Goal: Task Accomplishment & Management: Use online tool/utility

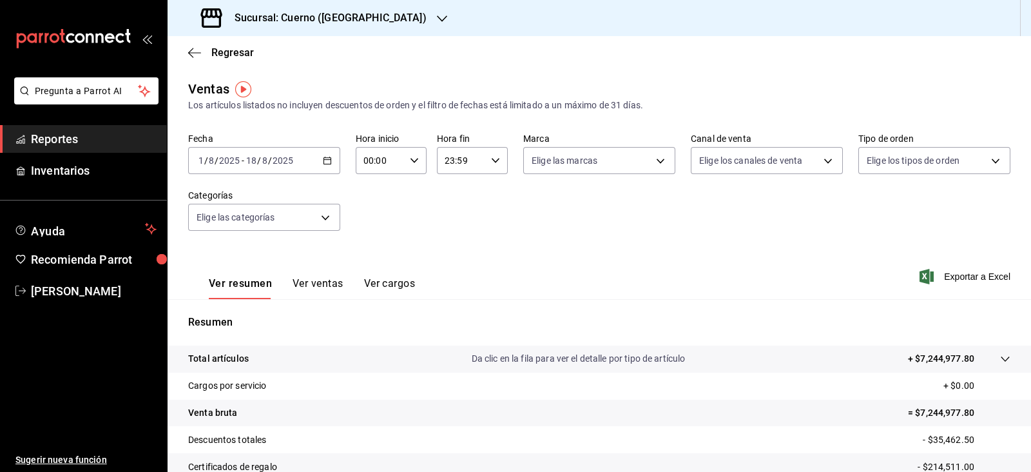
click at [377, 26] on div "Sucursal: Cuerno ([GEOGRAPHIC_DATA])" at bounding box center [315, 18] width 274 height 36
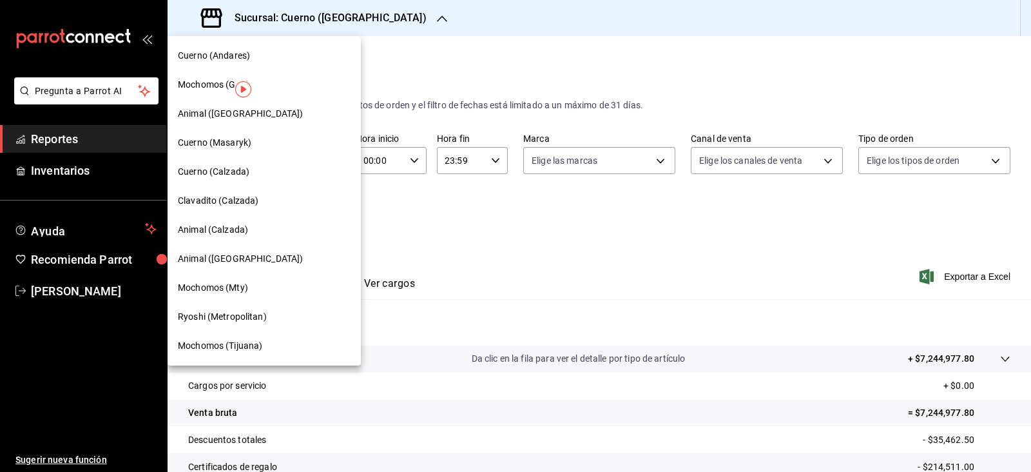
click at [197, 82] on span "Mochomos (GDL)" at bounding box center [214, 85] width 72 height 14
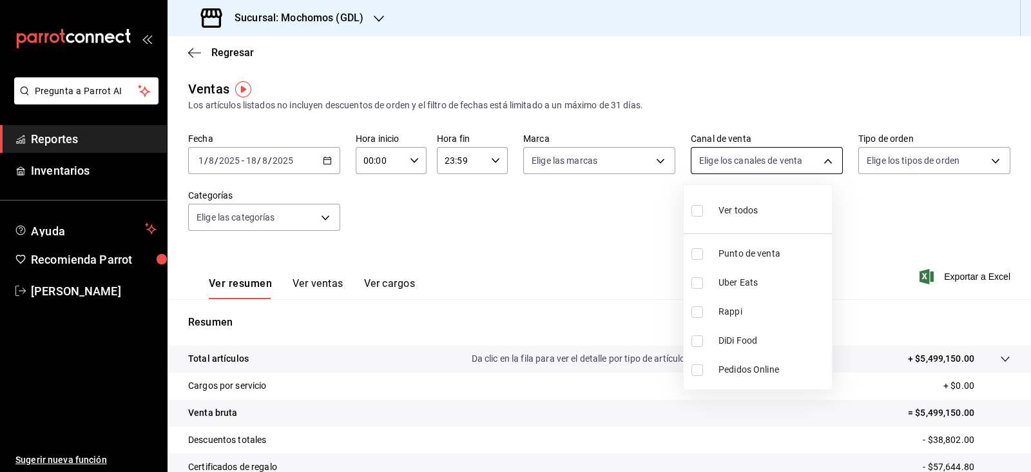
click at [734, 169] on body "Pregunta a Parrot AI Reportes Inventarios Ayuda Recomienda Parrot [PERSON_NAME]…" at bounding box center [515, 236] width 1031 height 472
click at [638, 169] on div at bounding box center [515, 236] width 1031 height 472
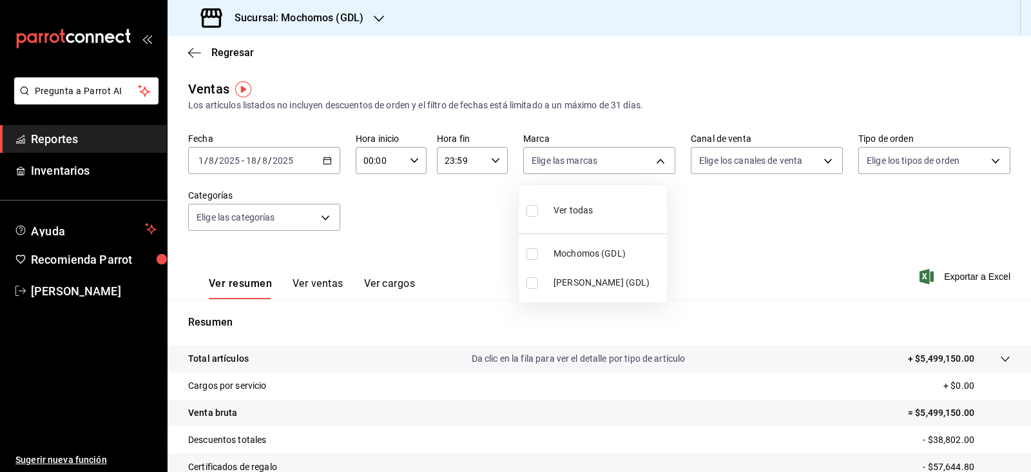
click at [638, 169] on body "Pregunta a Parrot AI Reportes Inventarios Ayuda Recomienda Parrot [PERSON_NAME]…" at bounding box center [515, 236] width 1031 height 472
click at [537, 252] on input "checkbox" at bounding box center [532, 254] width 12 height 12
checkbox input "true"
type input "36c25d4a-7cb0-456c-a434-e981d54830bc"
click at [795, 237] on div at bounding box center [515, 236] width 1031 height 472
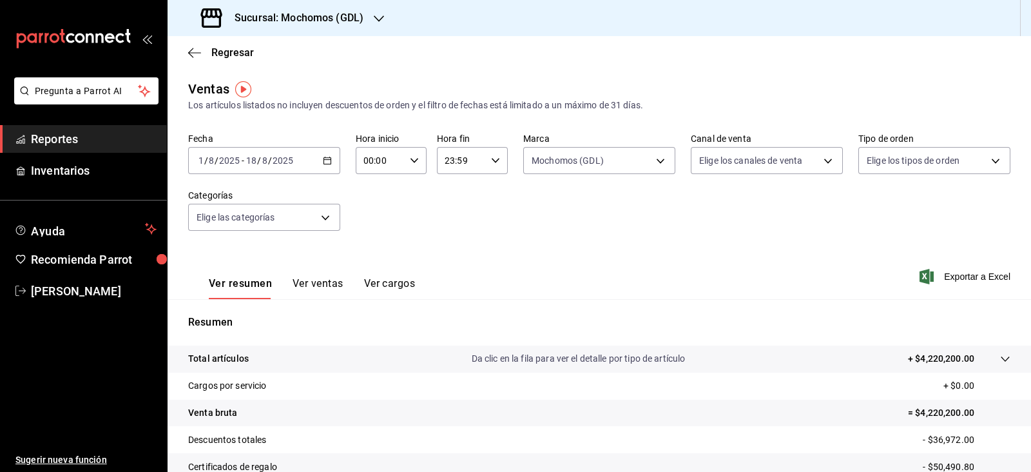
click at [956, 284] on div "Ver resumen Ver ventas Ver cargos Exportar a Excel" at bounding box center [598, 272] width 863 height 53
click at [956, 277] on span "Exportar a Excel" at bounding box center [966, 276] width 88 height 15
